Goal: Transaction & Acquisition: Purchase product/service

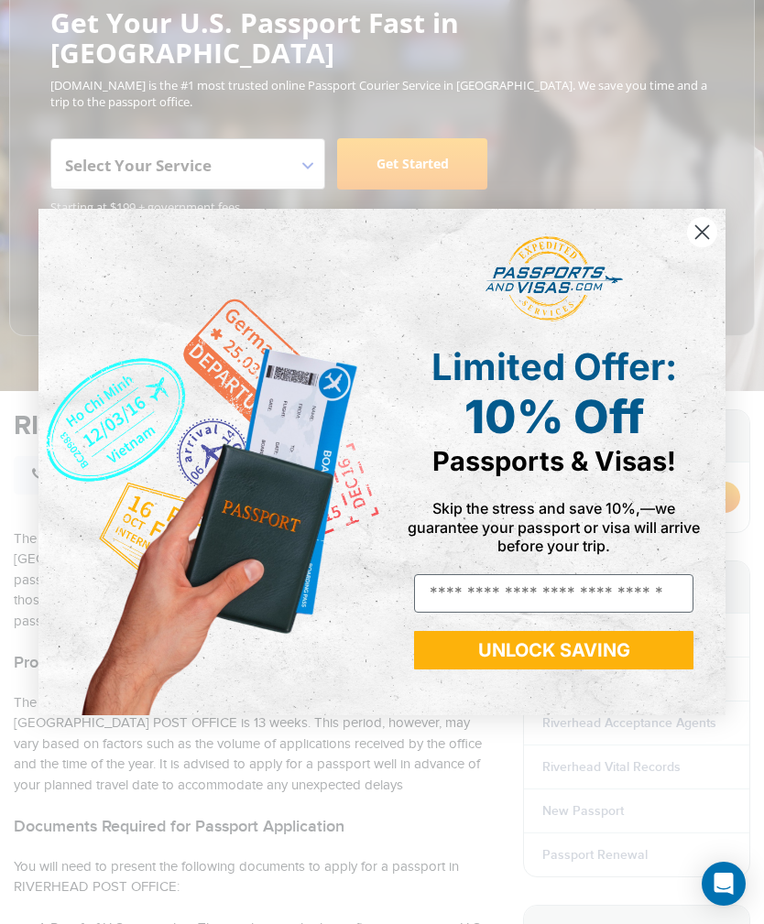
click at [700, 235] on circle "Close dialog" at bounding box center [702, 232] width 30 height 30
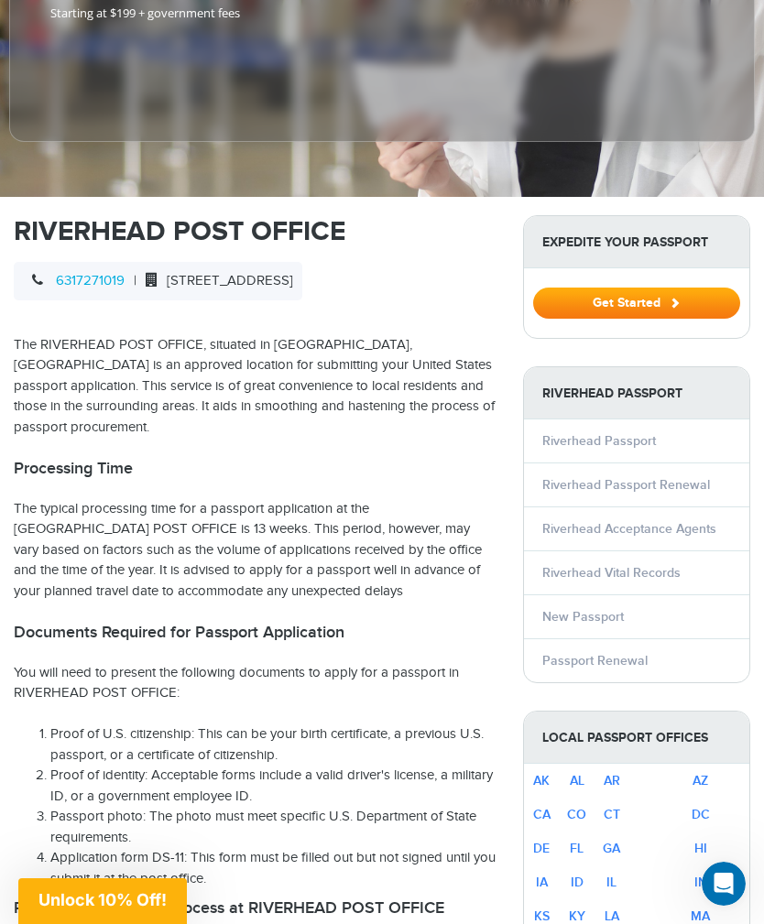
scroll to position [432, 0]
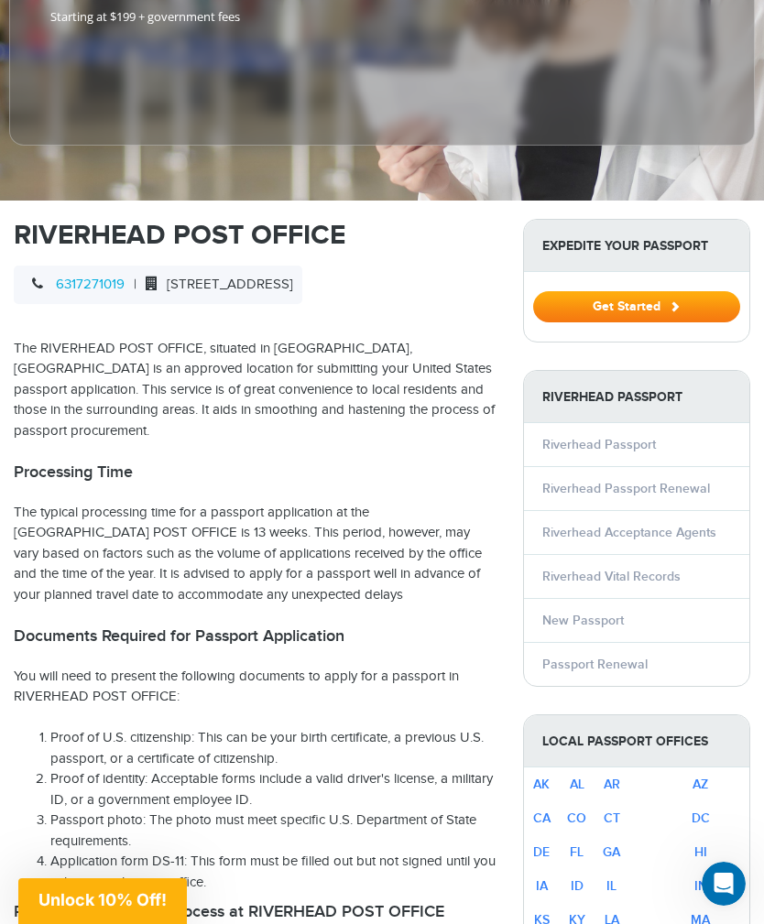
click at [673, 301] on span at bounding box center [675, 306] width 10 height 10
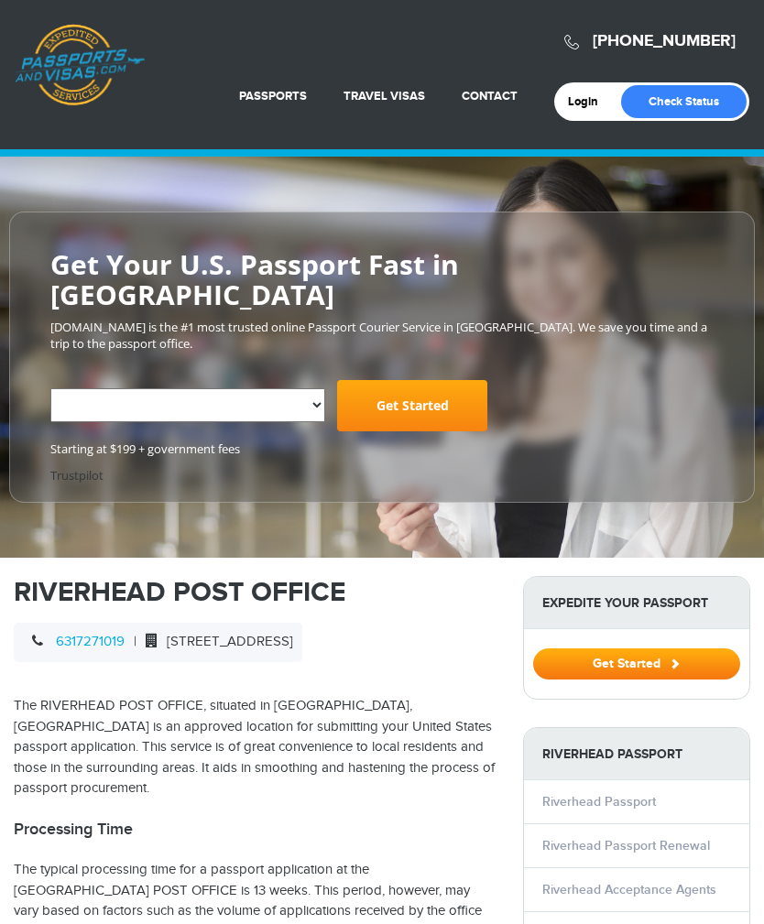
select select "**********"
